Goal: Transaction & Acquisition: Purchase product/service

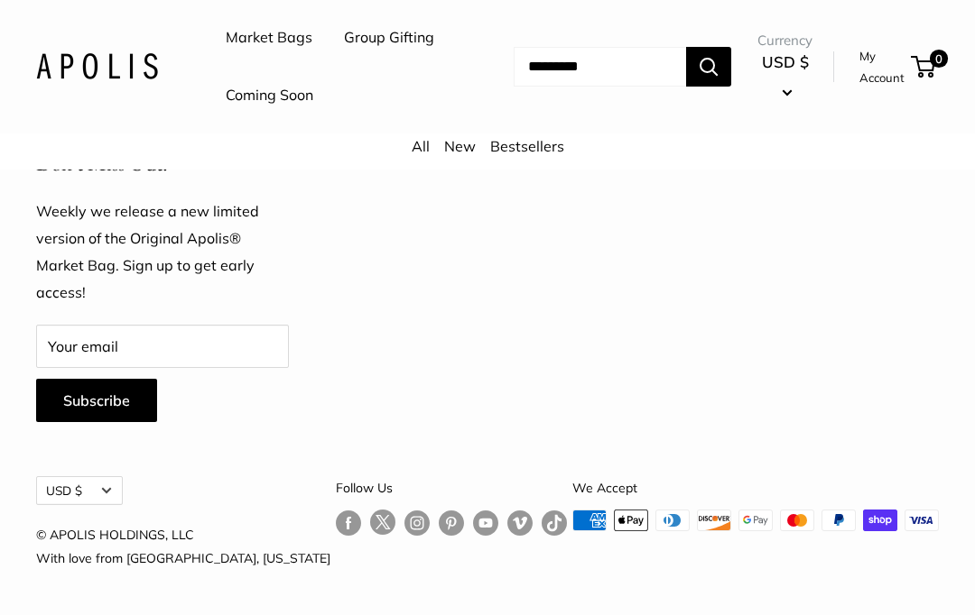
scroll to position [4801, 0]
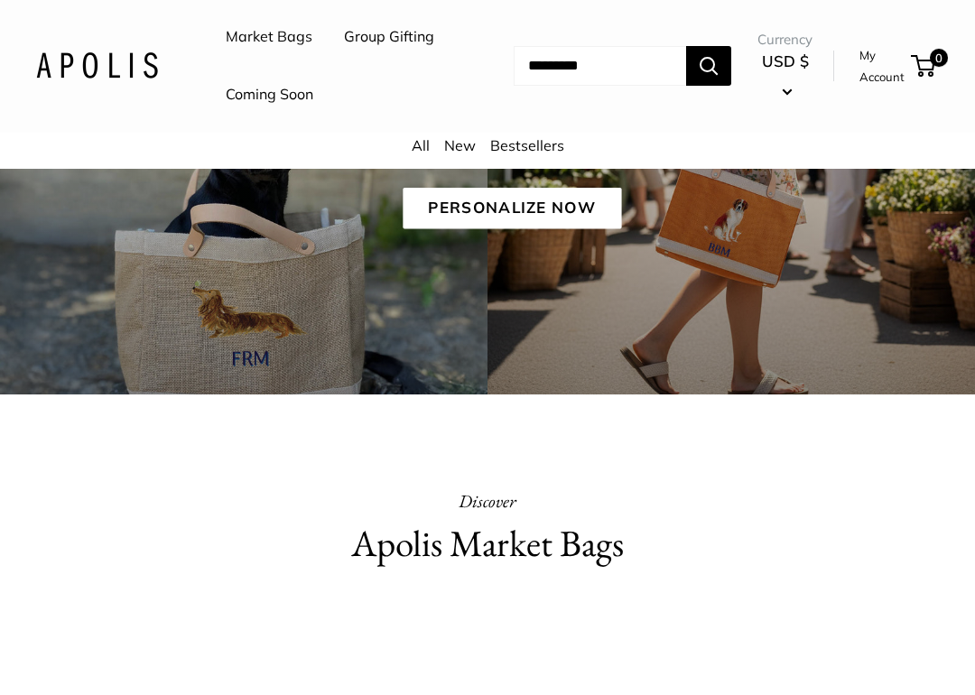
scroll to position [290, 0]
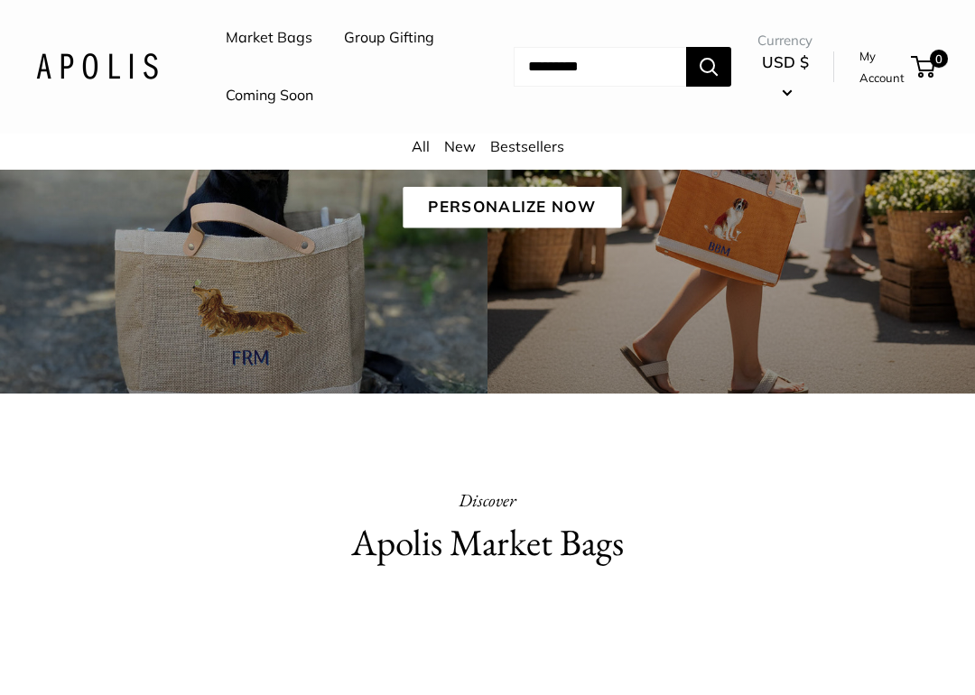
click at [510, 228] on link "Personalize Now" at bounding box center [511, 208] width 218 height 42
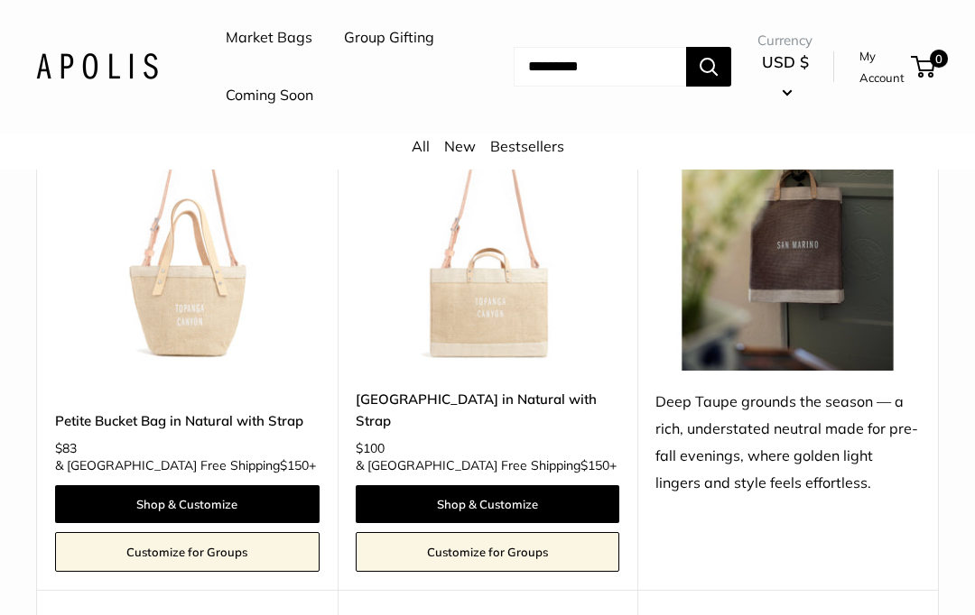
scroll to position [6356, 0]
